Goal: Navigation & Orientation: Find specific page/section

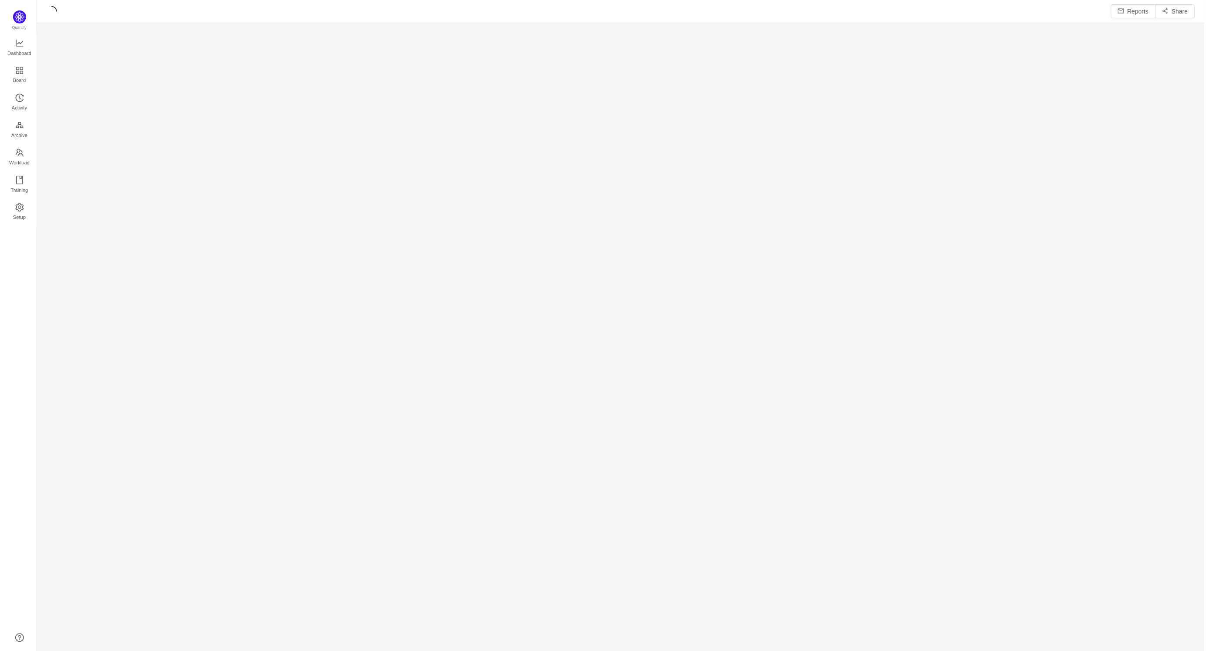
scroll to position [653, 1172]
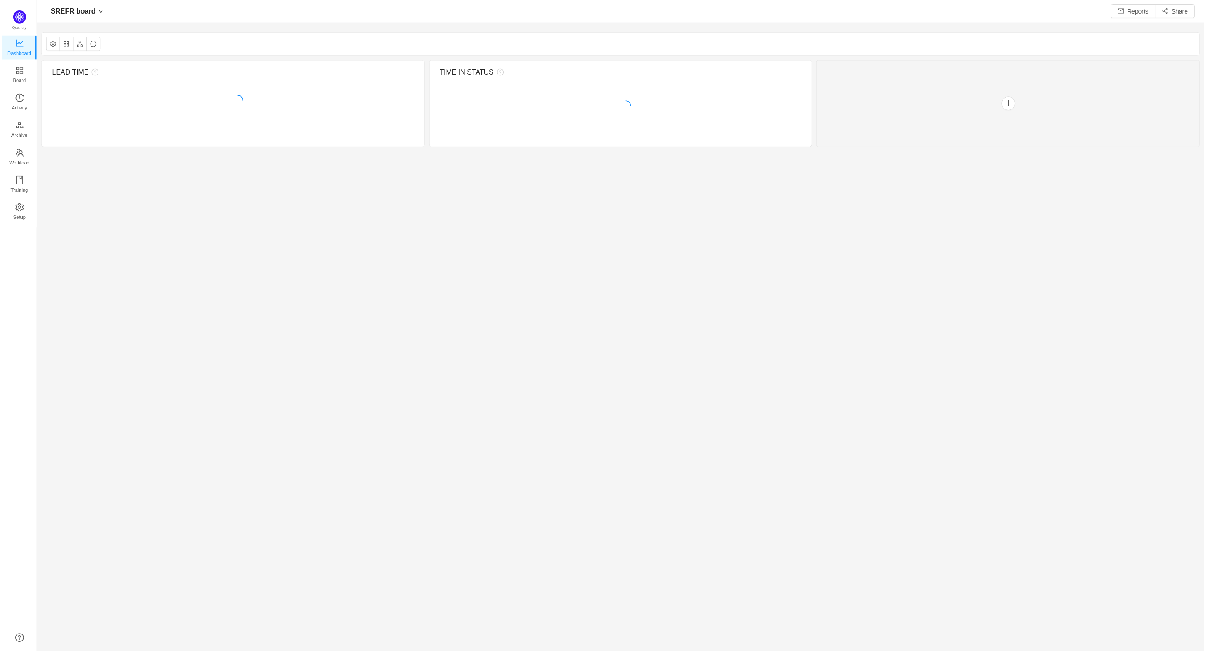
scroll to position [651, 1172]
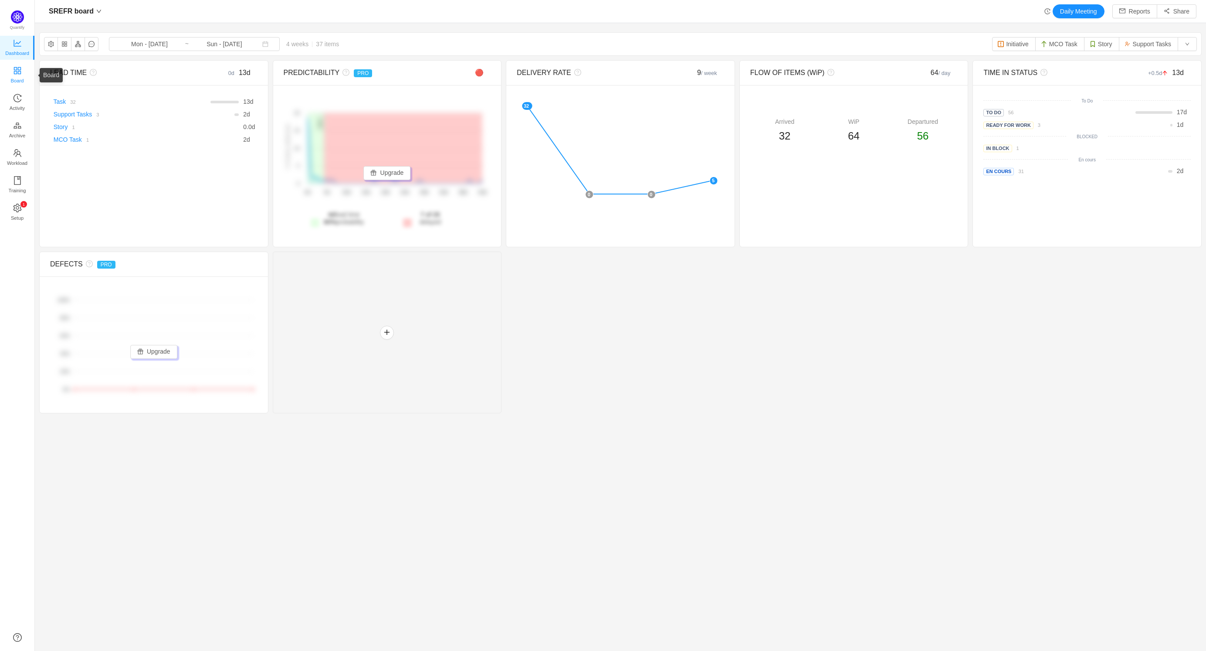
click at [21, 73] on span "Board" at bounding box center [17, 80] width 13 height 17
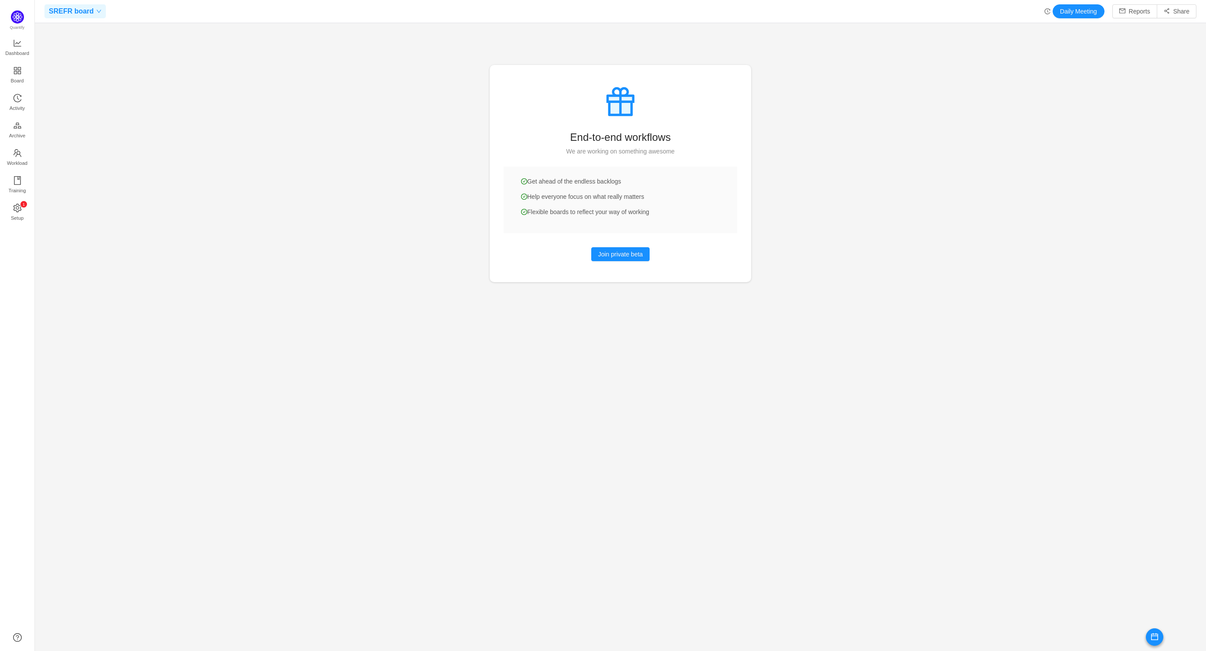
click at [95, 8] on div "SREFR board" at bounding box center [74, 11] width 61 height 14
click at [79, 31] on span "SREFR board" at bounding box center [70, 28] width 38 height 13
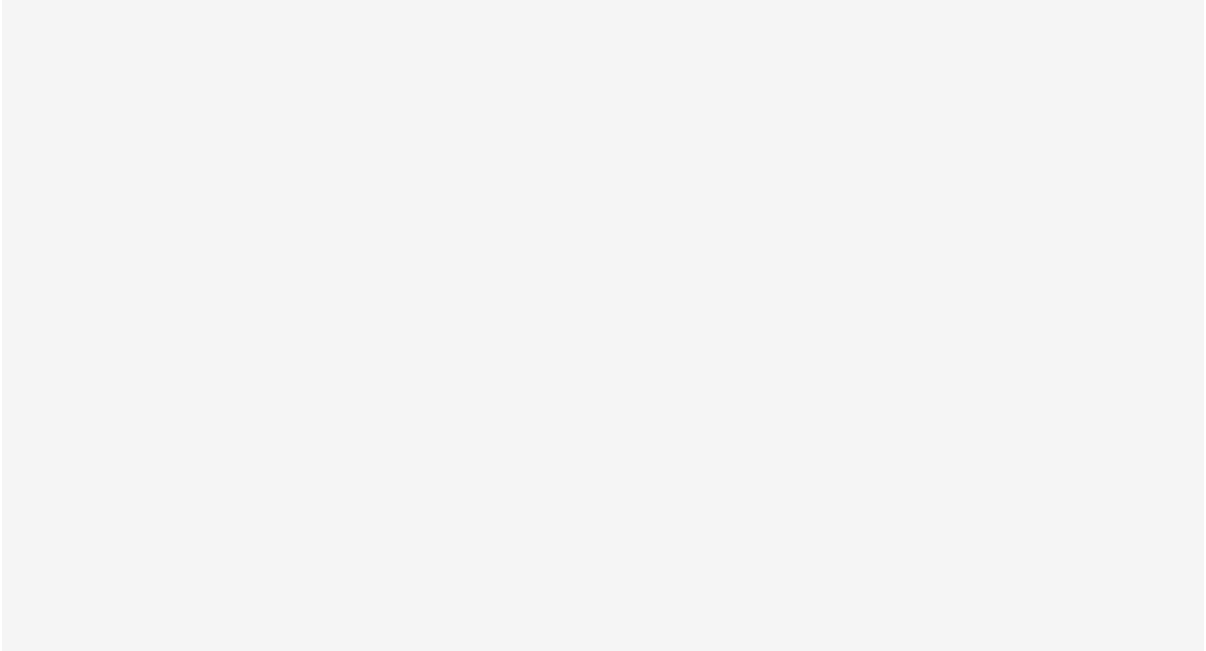
scroll to position [651, 1206]
